Goal: Task Accomplishment & Management: Use online tool/utility

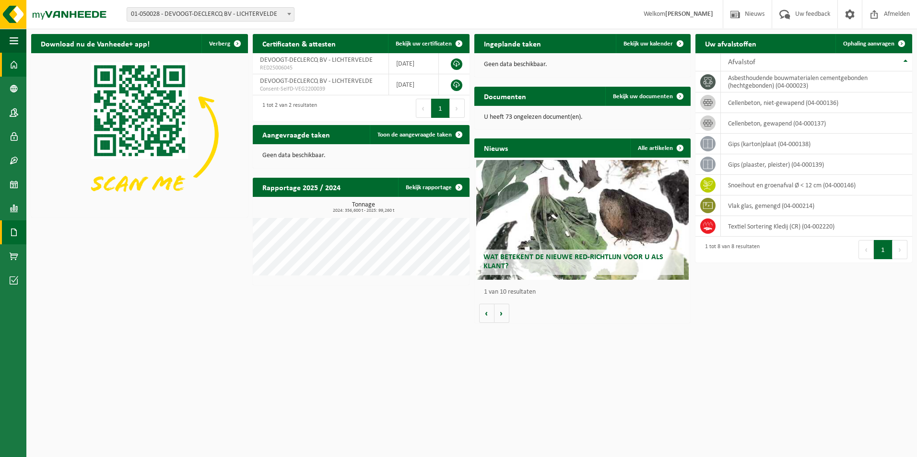
click at [16, 238] on span at bounding box center [14, 233] width 9 height 24
click at [81, 254] on span "Documenten" at bounding box center [73, 253] width 35 height 18
click at [879, 46] on span "Ophaling aanvragen" at bounding box center [868, 44] width 51 height 6
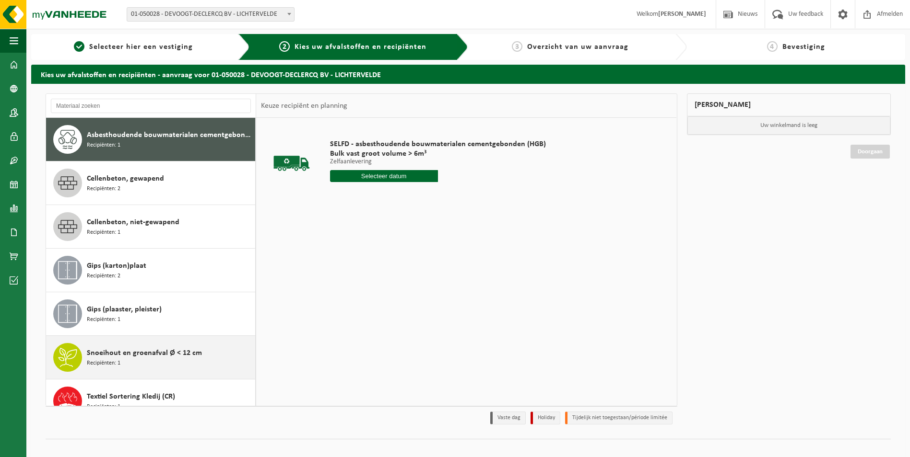
click at [147, 356] on span "Snoeihout en groenafval Ø < 12 cm" at bounding box center [144, 354] width 115 height 12
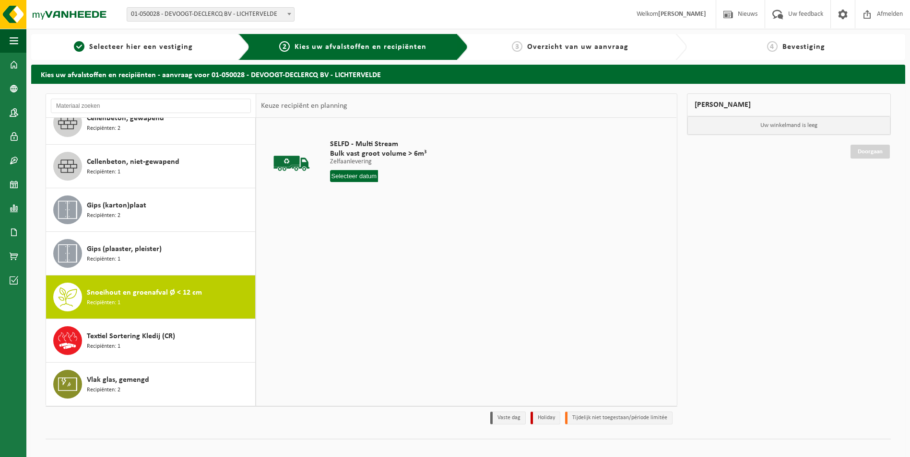
click at [362, 178] on input "text" at bounding box center [354, 176] width 48 height 12
click at [405, 291] on div "29" at bounding box center [405, 291] width 17 height 15
type input "Van 2025-08-29"
click at [360, 216] on button "In winkelmand" at bounding box center [357, 212] width 53 height 15
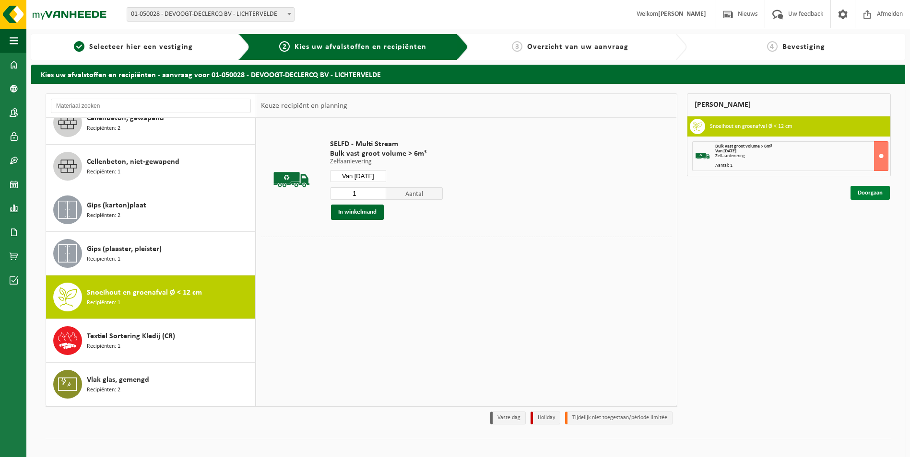
click at [886, 192] on link "Doorgaan" at bounding box center [869, 193] width 39 height 14
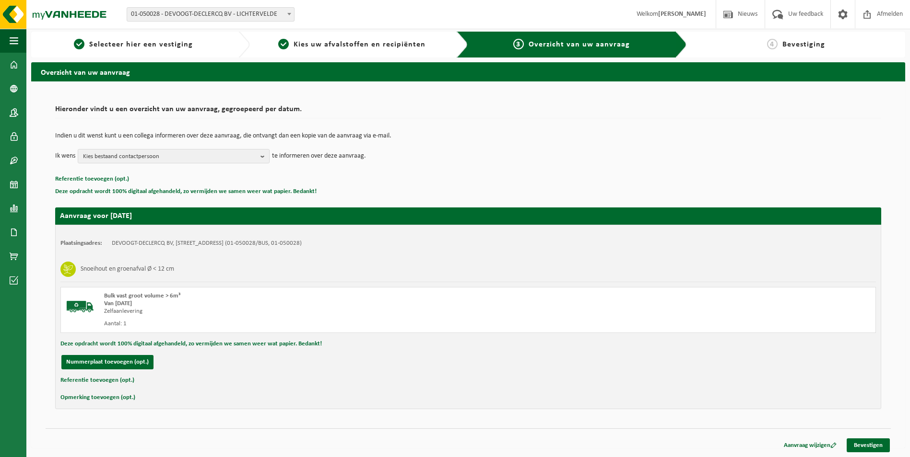
scroll to position [3, 0]
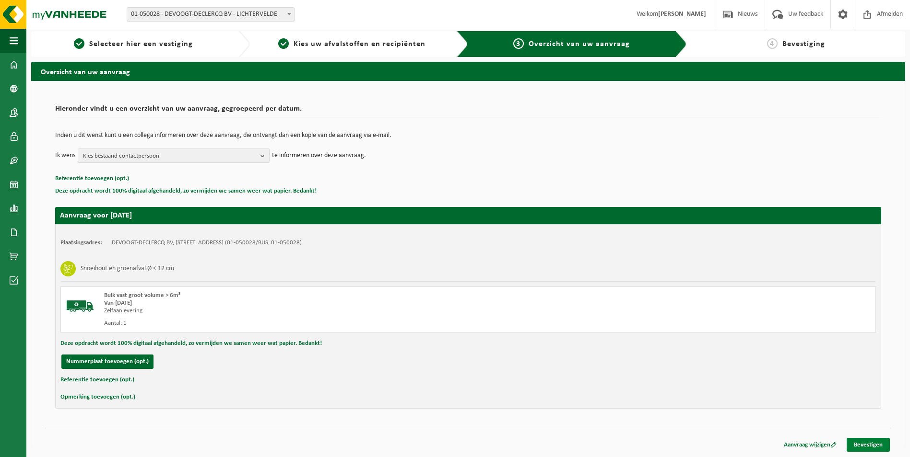
click at [870, 442] on link "Bevestigen" at bounding box center [867, 445] width 43 height 14
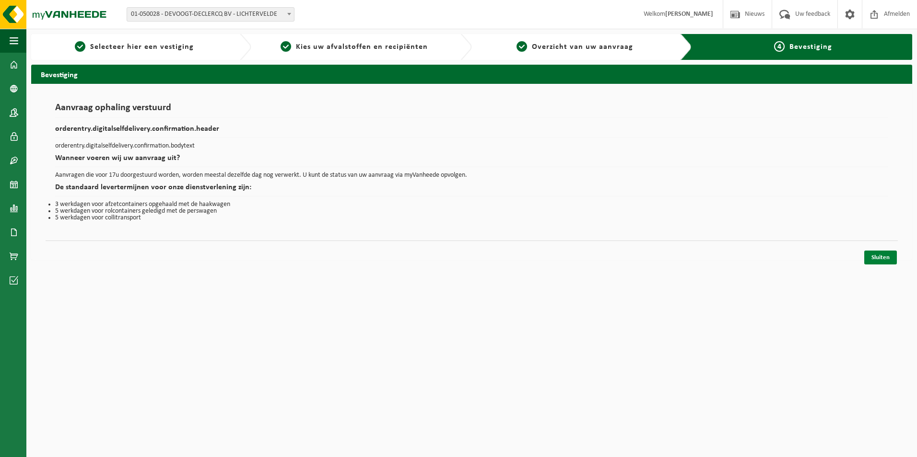
click at [881, 261] on link "Sluiten" at bounding box center [880, 258] width 33 height 14
